Goal: Obtain resource: Obtain resource

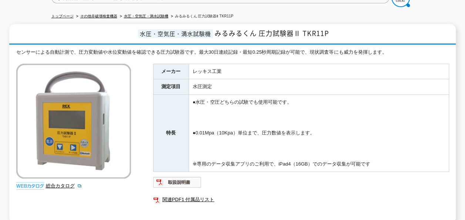
drag, startPoint x: 344, startPoint y: 129, endPoint x: 164, endPoint y: 71, distance: 188.8
click at [164, 71] on tbody "メーカー レッキス工業 測定項目 水圧測定 特長 ●水圧・空圧どちらの試験でも使用可能です。 ●0.01Mpa（10Kpa）単位まで、圧力数値を表示します。 …" at bounding box center [301, 118] width 296 height 108
click at [284, 124] on td "●水圧・空圧どちらの試験でも使用可能です。 ●0.01Mpa（10Kpa）単位まで、圧力数値を表示します。 ※専用のデータ収集アプリのご利用で、iPad4（1…" at bounding box center [319, 133] width 260 height 77
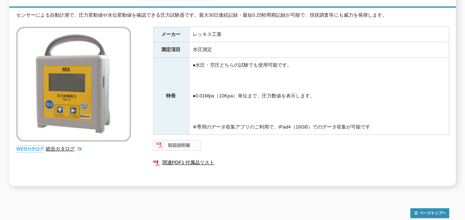
click at [192, 139] on img at bounding box center [177, 145] width 48 height 12
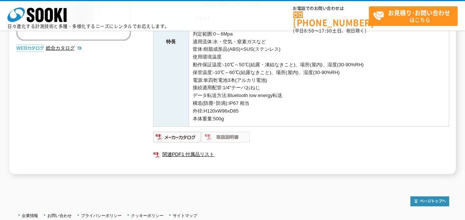
scroll to position [243, 0]
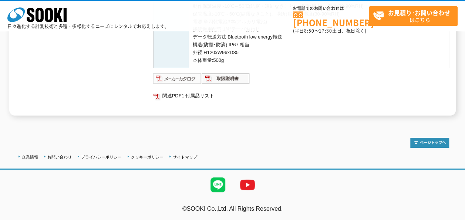
click at [196, 75] on img at bounding box center [177, 79] width 48 height 12
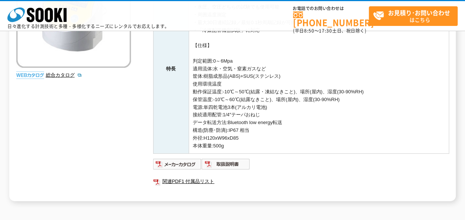
scroll to position [132, 0]
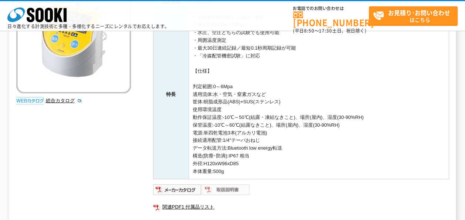
click at [243, 184] on img at bounding box center [226, 190] width 48 height 12
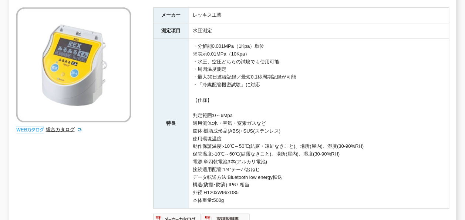
scroll to position [185, 0]
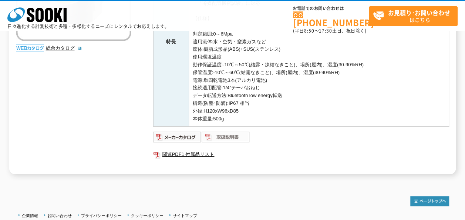
click at [222, 137] on img at bounding box center [226, 137] width 48 height 12
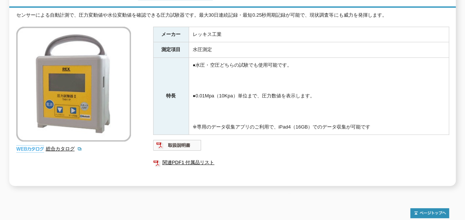
scroll to position [74, 0]
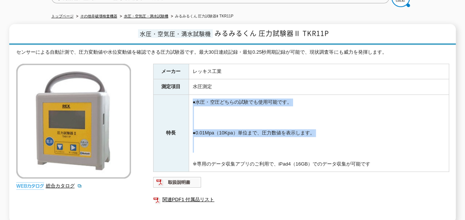
drag, startPoint x: 376, startPoint y: 152, endPoint x: 182, endPoint y: 115, distance: 196.6
click at [181, 116] on tr "特長 ●水圧・空圧どちらの試験でも使用可能です。 ●0.01Mpa（10Kpa）単位まで、圧力数値を表示します。 ※専用のデータ収集アプリのご利用で、iPad…" at bounding box center [301, 133] width 296 height 77
drag, startPoint x: 182, startPoint y: 115, endPoint x: 279, endPoint y: 128, distance: 97.1
click at [279, 128] on td "●水圧・空圧どちらの試験でも使用可能です。 ●0.01Mpa（10Kpa）単位まで、圧力数値を表示します。 ※専用のデータ収集アプリのご利用で、iPad4（1…" at bounding box center [319, 133] width 260 height 77
click at [331, 140] on td "●水圧・空圧どちらの試験でも使用可能です。 ●0.01Mpa（10Kpa）単位まで、圧力数値を表示します。 ※専用のデータ収集アプリのご利用で、iPad4（1…" at bounding box center [319, 133] width 260 height 77
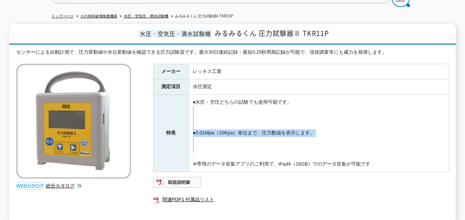
drag, startPoint x: 380, startPoint y: 152, endPoint x: 197, endPoint y: 107, distance: 188.6
click at [197, 107] on td "●水圧・空圧どちらの試験でも使用可能です。 ●0.01Mpa（10Kpa）単位まで、圧力数値を表示します。 ※専用のデータ収集アプリのご利用で、iPad4（1…" at bounding box center [319, 133] width 260 height 77
drag, startPoint x: 197, startPoint y: 107, endPoint x: 275, endPoint y: 113, distance: 78.7
click at [275, 113] on td "●水圧・空圧どちらの試験でも使用可能です。 ●0.01Mpa（10Kpa）単位まで、圧力数値を表示します。 ※専用のデータ収集アプリのご利用で、iPad4（1…" at bounding box center [319, 133] width 260 height 77
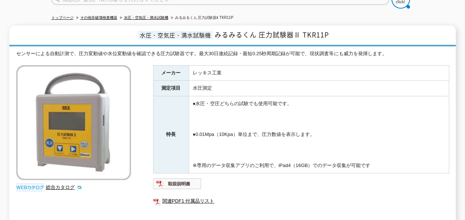
scroll to position [37, 0]
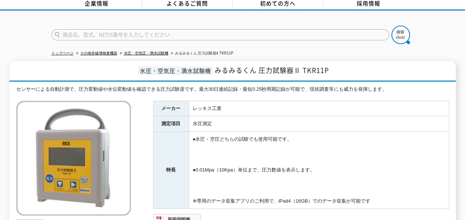
drag, startPoint x: 381, startPoint y: 194, endPoint x: 178, endPoint y: 127, distance: 213.9
click at [178, 132] on tr "特長 ●水圧・空圧どちらの試験でも使用可能です。 ●0.01Mpa（10Kpa）単位まで、圧力数値を表示します。 ※専用のデータ収集アプリのご利用で、iPad…" at bounding box center [301, 170] width 296 height 77
drag, startPoint x: 178, startPoint y: 127, endPoint x: 295, endPoint y: 156, distance: 120.4
click at [295, 156] on td "●水圧・空圧どちらの試験でも使用可能です。 ●0.01Mpa（10Kpa）単位まで、圧力数値を表示します。 ※専用のデータ収集アプリのご利用で、iPad4（1…" at bounding box center [319, 170] width 260 height 77
click at [288, 156] on td "●水圧・空圧どちらの試験でも使用可能です。 ●0.01Mpa（10Kpa）単位まで、圧力数値を表示します。 ※専用のデータ収集アプリのご利用で、iPad4（1…" at bounding box center [319, 170] width 260 height 77
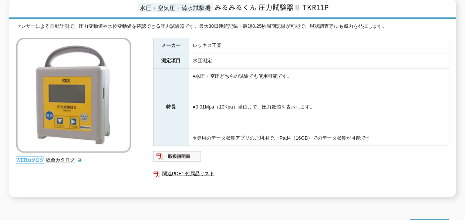
scroll to position [111, 0]
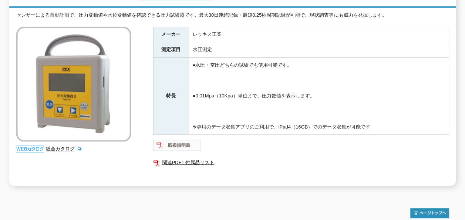
click at [192, 144] on img at bounding box center [177, 145] width 48 height 12
